Goal: Information Seeking & Learning: Find specific fact

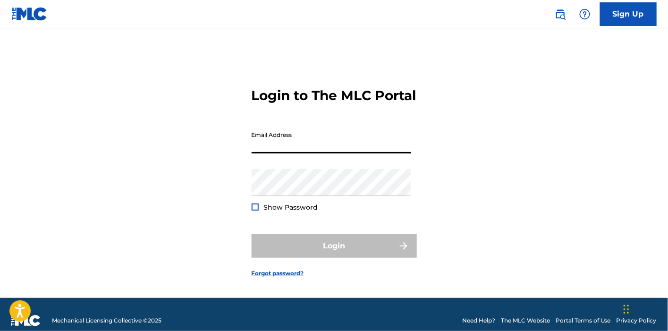
click at [280, 150] on input "Email Address" at bounding box center [330, 139] width 159 height 27
click at [555, 15] on img at bounding box center [559, 13] width 11 height 11
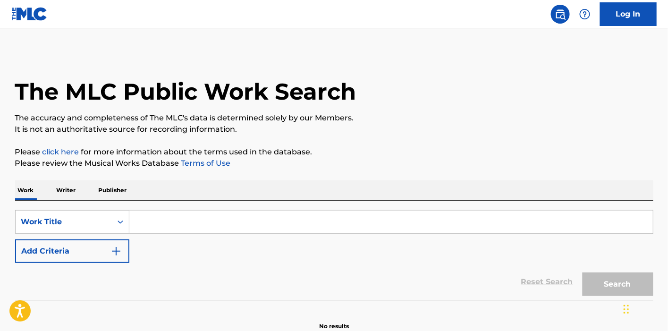
click at [161, 223] on input "Search Form" at bounding box center [390, 221] width 523 height 23
type input "d"
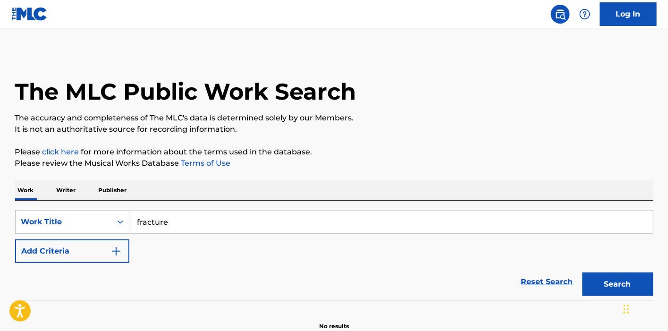
type input "fracture"
click at [15, 239] on button "Add Criteria" at bounding box center [72, 251] width 114 height 24
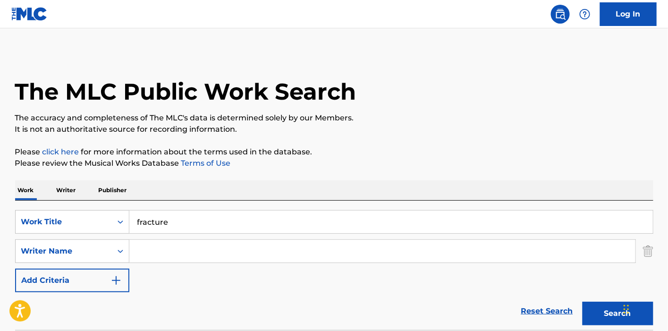
click at [165, 258] on input "Search Form" at bounding box center [382, 251] width 506 height 23
type input "[PERSON_NAME]"
click at [582, 301] on button "Search" at bounding box center [617, 313] width 71 height 24
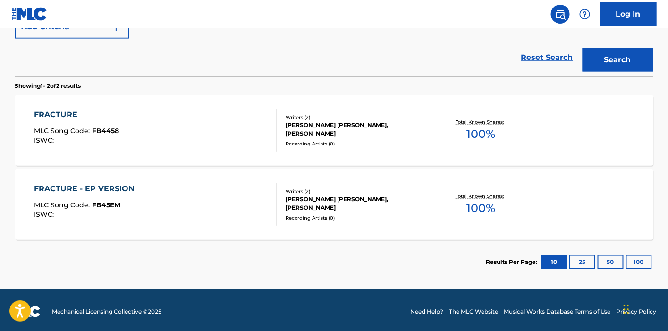
scroll to position [256, 0]
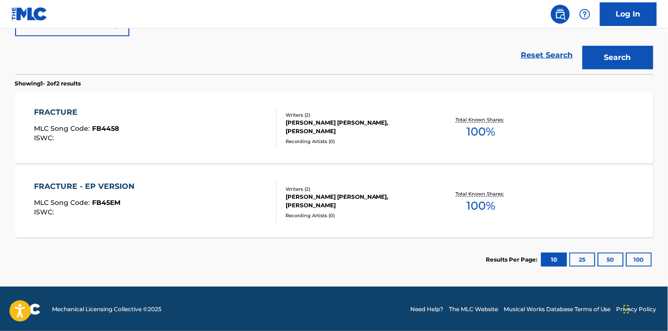
click at [263, 57] on div "Reset Search Search" at bounding box center [334, 55] width 638 height 38
click at [204, 125] on div "FRACTURE MLC Song Code : FB4458 ISWC :" at bounding box center [155, 128] width 242 height 42
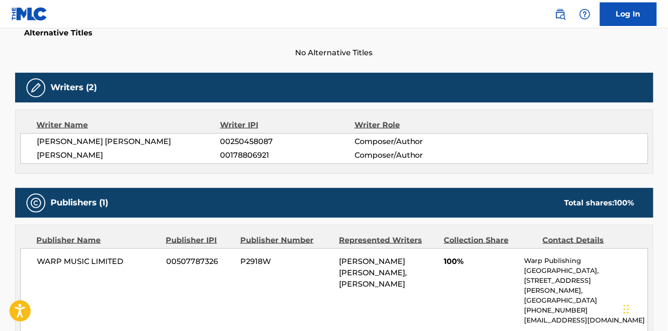
scroll to position [260, 0]
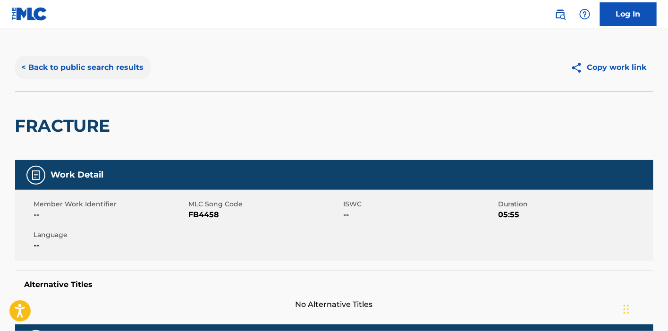
click at [59, 64] on button "< Back to public search results" at bounding box center [82, 68] width 135 height 24
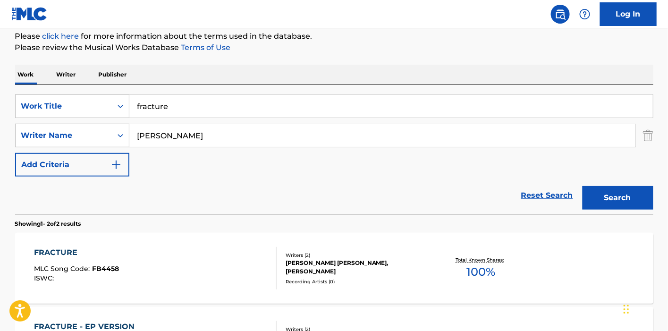
scroll to position [67, 0]
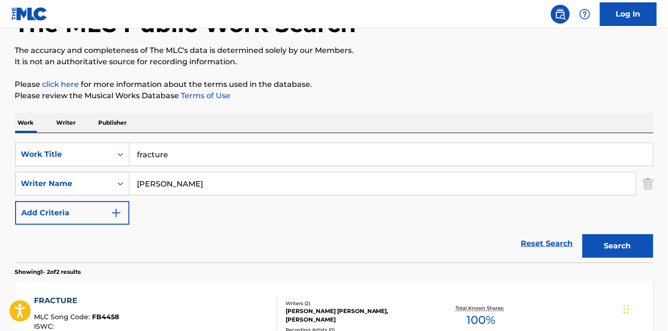
click at [158, 145] on input "fracture" at bounding box center [390, 154] width 523 height 23
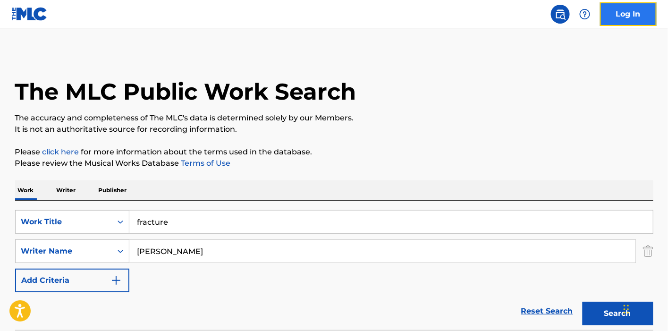
click at [621, 17] on link "Log In" at bounding box center [628, 14] width 57 height 24
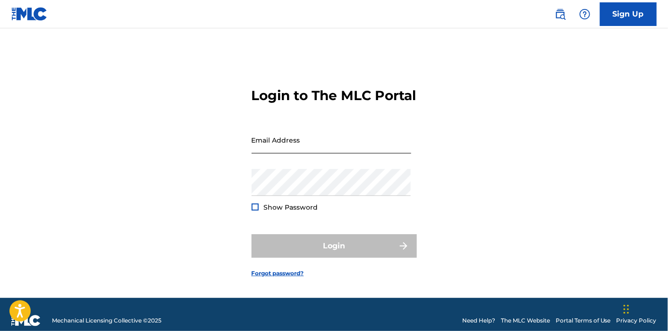
click at [344, 153] on input "Email Address" at bounding box center [330, 139] width 159 height 27
type input "[PERSON_NAME][EMAIL_ADDRESS][DOMAIN_NAME]"
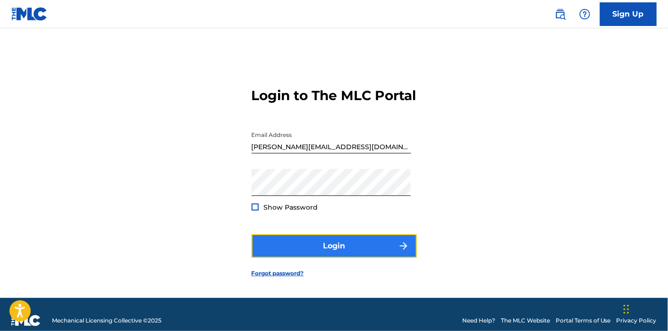
click at [289, 253] on button "Login" at bounding box center [333, 246] width 165 height 24
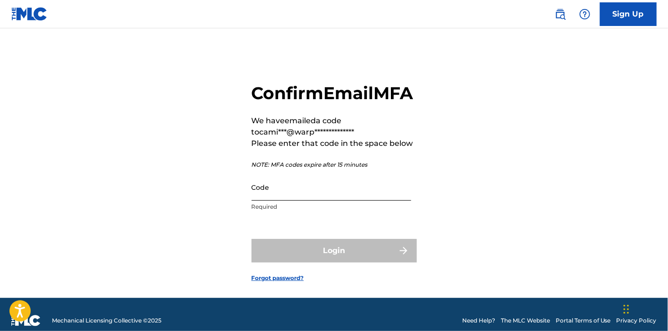
click at [278, 200] on input "Code" at bounding box center [330, 187] width 159 height 27
paste input "083494"
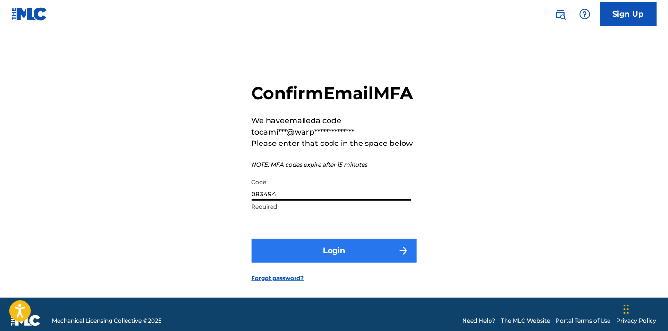
type input "083494"
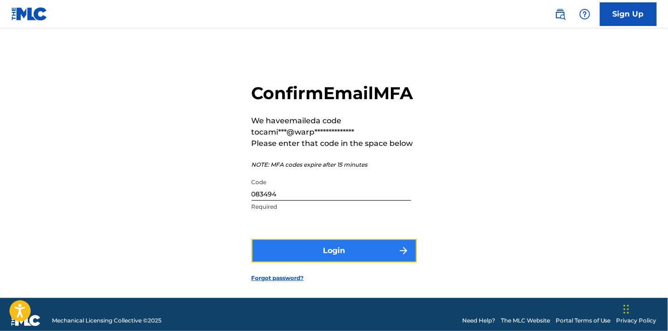
click at [339, 262] on button "Login" at bounding box center [333, 251] width 165 height 24
